Goal: Information Seeking & Learning: Find specific fact

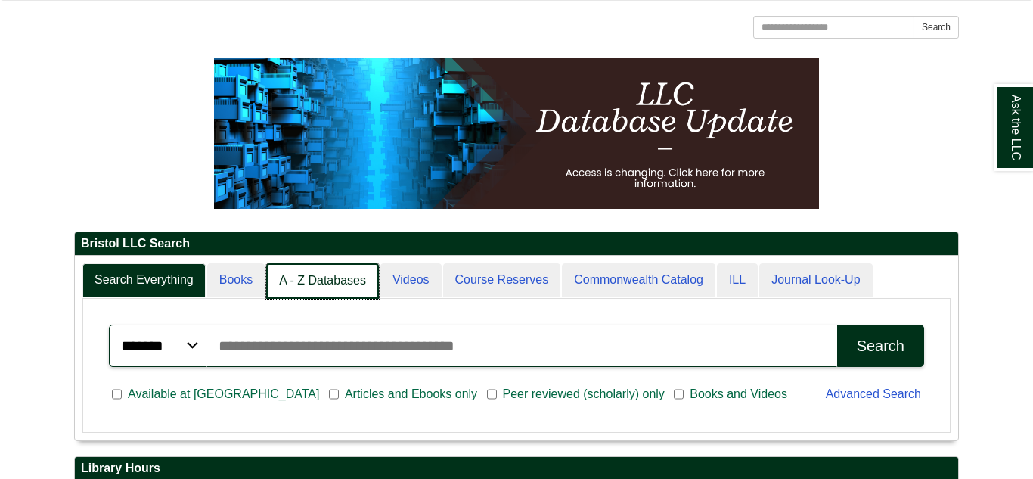
click at [319, 286] on link "A - Z Databases" at bounding box center [322, 281] width 113 height 36
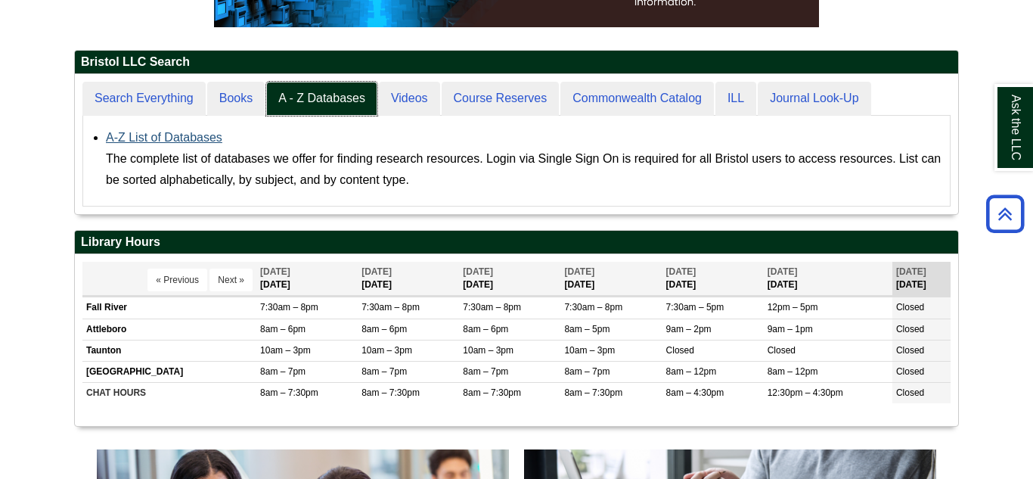
scroll to position [8, 8]
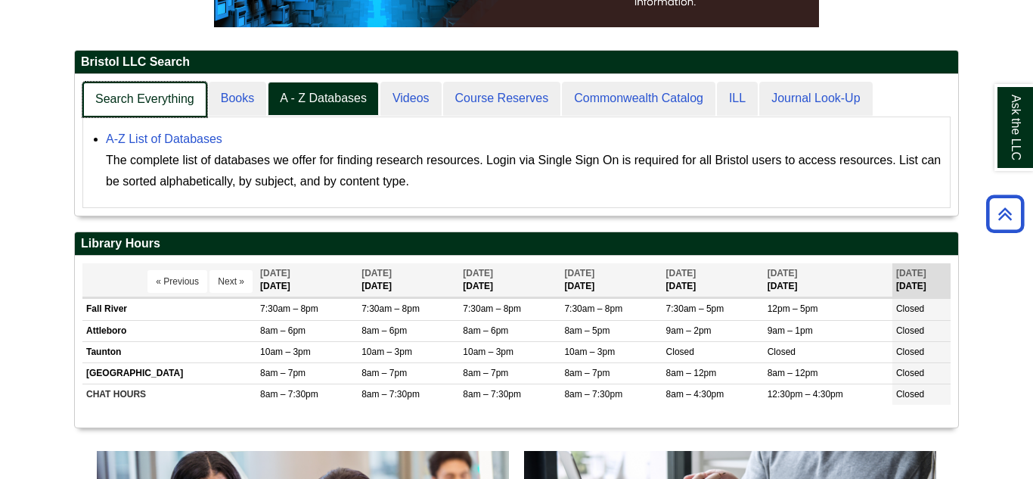
click at [125, 105] on link "Search Everything" at bounding box center [144, 100] width 125 height 36
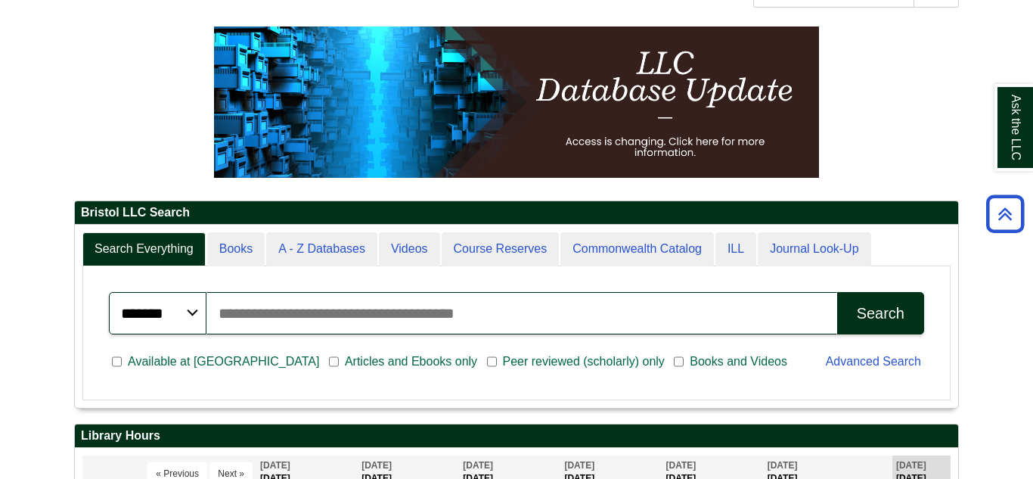
click at [321, 319] on input "Search articles, books, journals & more" at bounding box center [521, 313] width 630 height 42
click at [168, 314] on select "******* ***** ******" at bounding box center [158, 313] width 98 height 42
click at [280, 293] on input "Search articles, books, journals & more" at bounding box center [521, 313] width 630 height 42
click at [287, 308] on input "Search articles, books, journals & more" at bounding box center [521, 313] width 630 height 42
click at [247, 305] on input "Search articles, books, journals & more" at bounding box center [521, 313] width 630 height 42
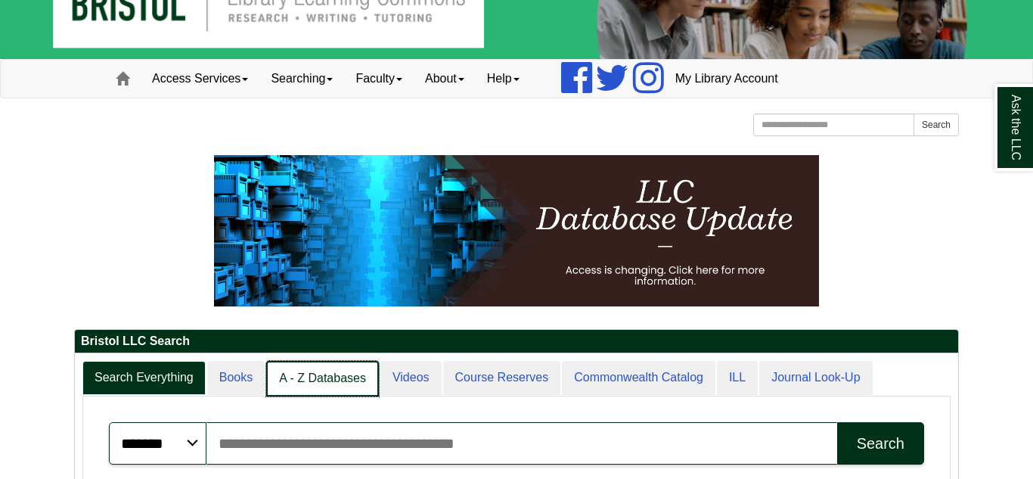
click at [321, 376] on link "A - Z Databases" at bounding box center [322, 379] width 113 height 36
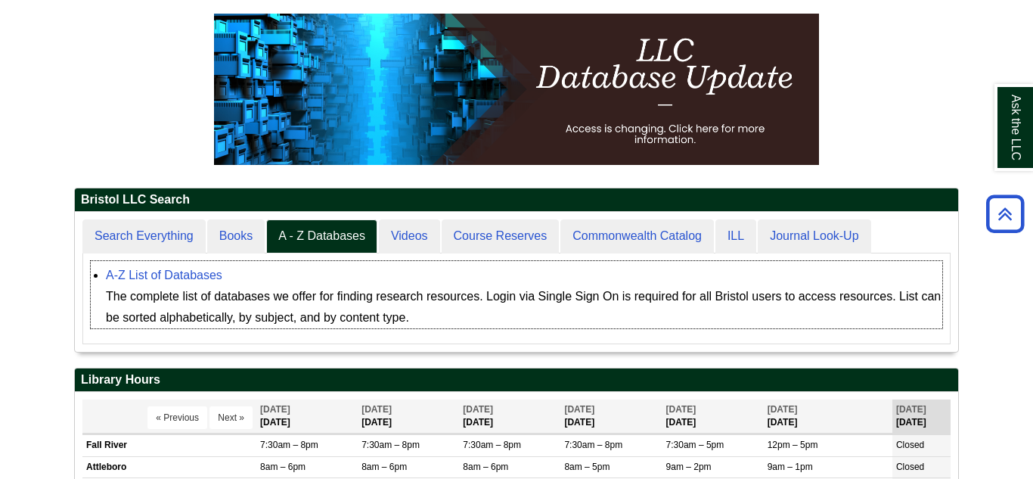
click at [191, 323] on div "The complete list of databases we offer for finding research resources. Login v…" at bounding box center [524, 307] width 836 height 42
click at [206, 314] on div "The complete list of databases we offer for finding research resources. Login v…" at bounding box center [524, 307] width 836 height 42
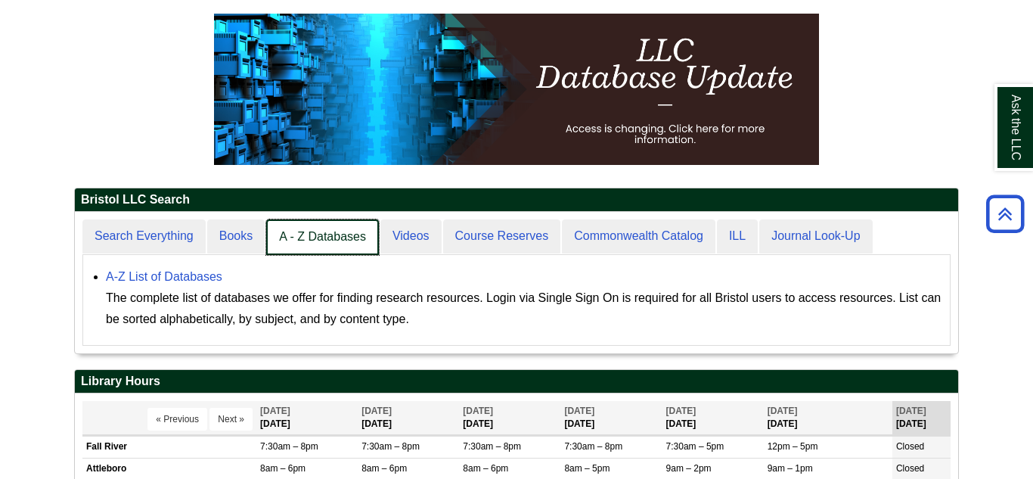
click at [305, 243] on link "A - Z Databases" at bounding box center [322, 237] width 113 height 36
click at [299, 240] on link "A - Z Databases" at bounding box center [322, 237] width 113 height 36
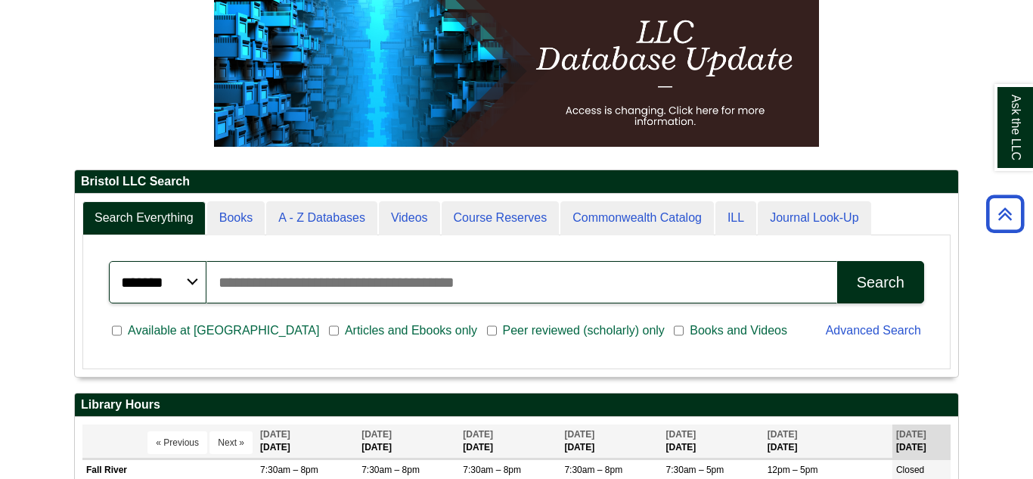
scroll to position [212, 0]
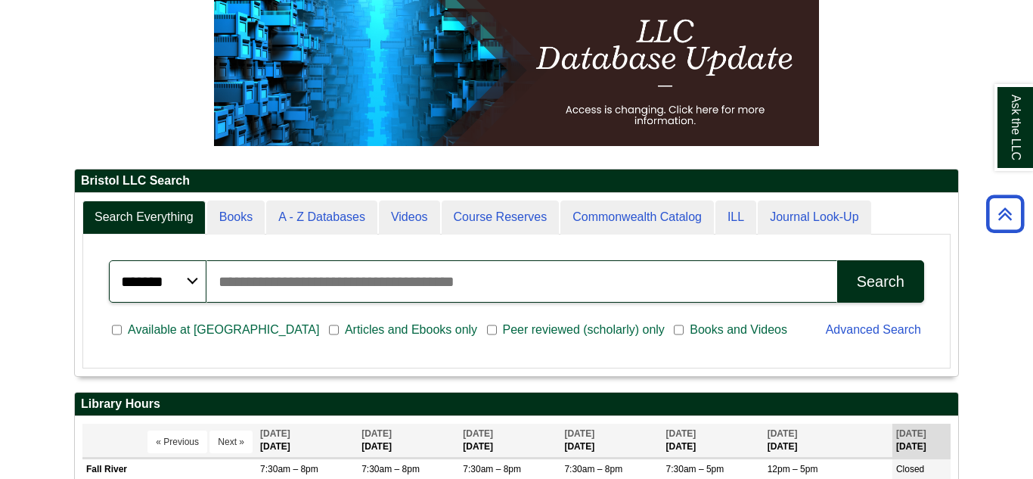
click at [620, 286] on input "Search articles, books, journals & more" at bounding box center [521, 281] width 630 height 42
type input "*********"
type input "**********"
click at [837, 260] on button "Search" at bounding box center [880, 281] width 87 height 42
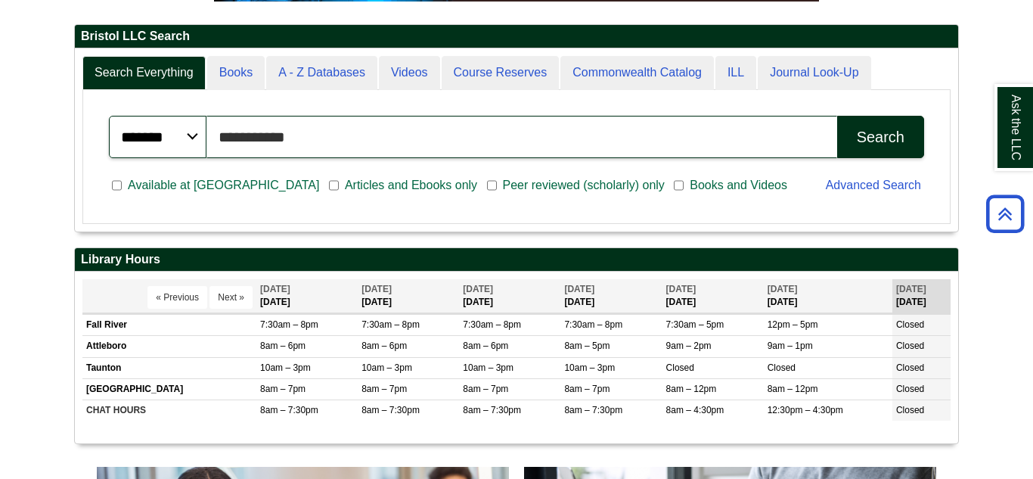
scroll to position [355, 0]
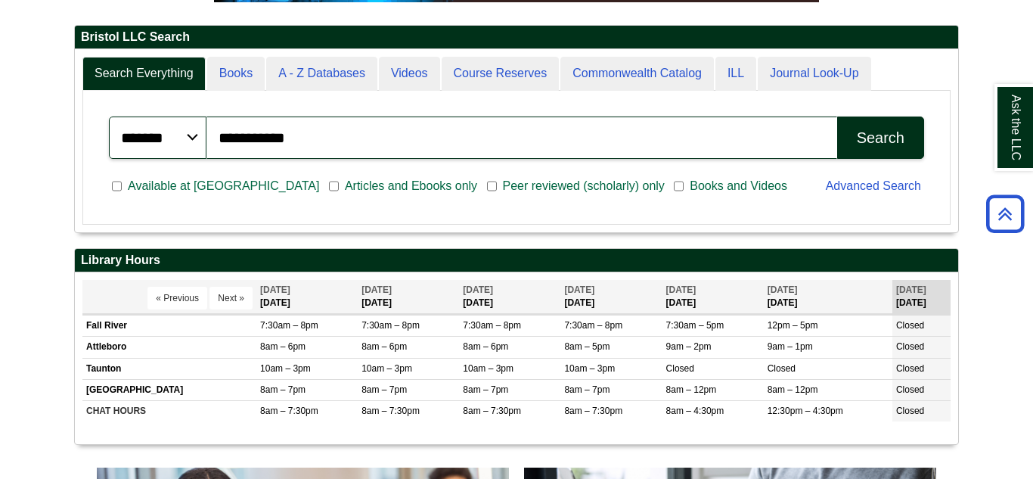
click at [871, 147] on div "Search" at bounding box center [881, 137] width 48 height 17
